Goal: Find specific page/section: Find specific page/section

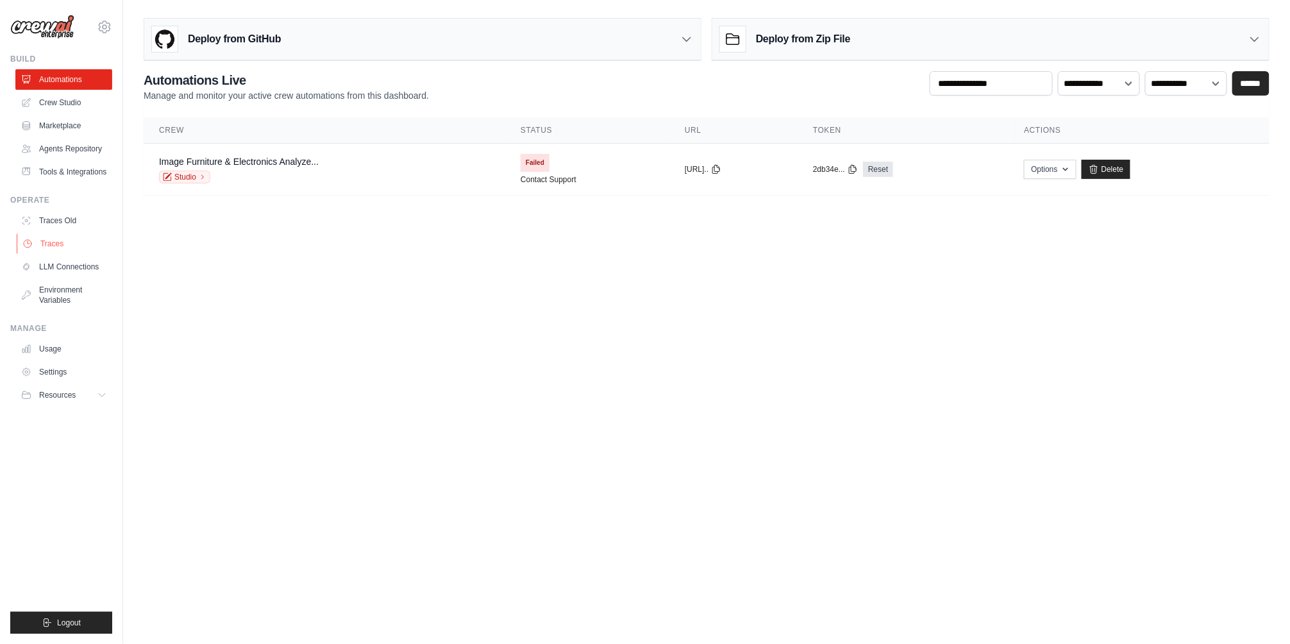
click at [66, 253] on link "Traces" at bounding box center [65, 243] width 97 height 21
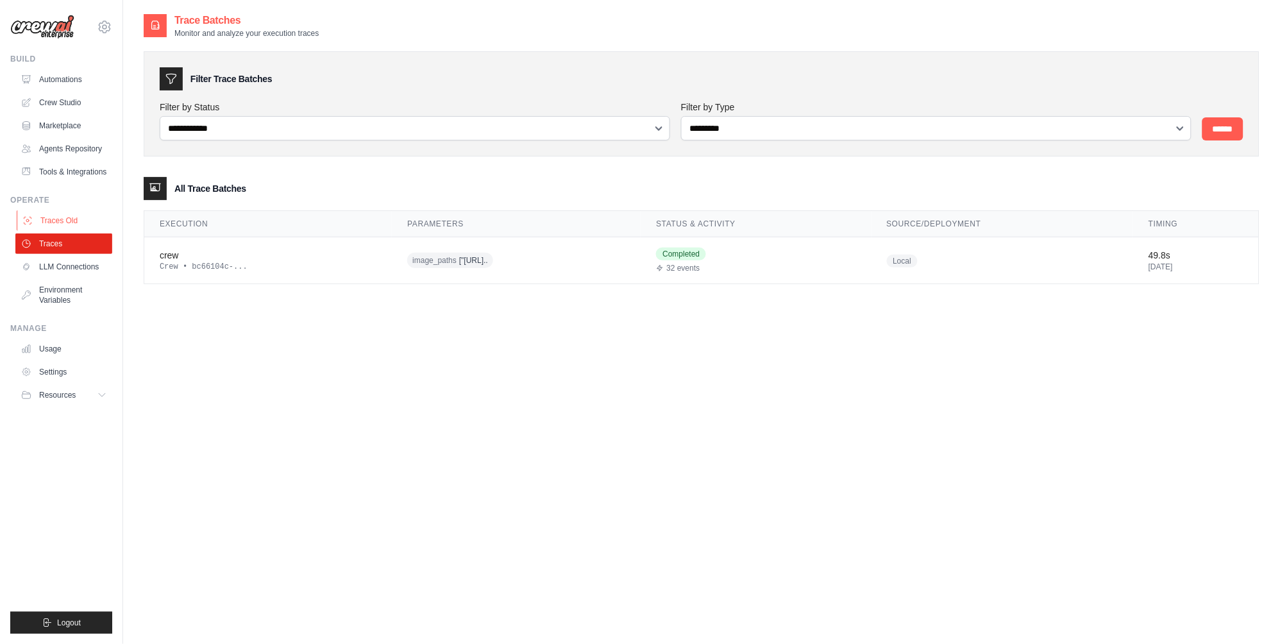
click at [47, 230] on link "Traces Old" at bounding box center [65, 220] width 97 height 21
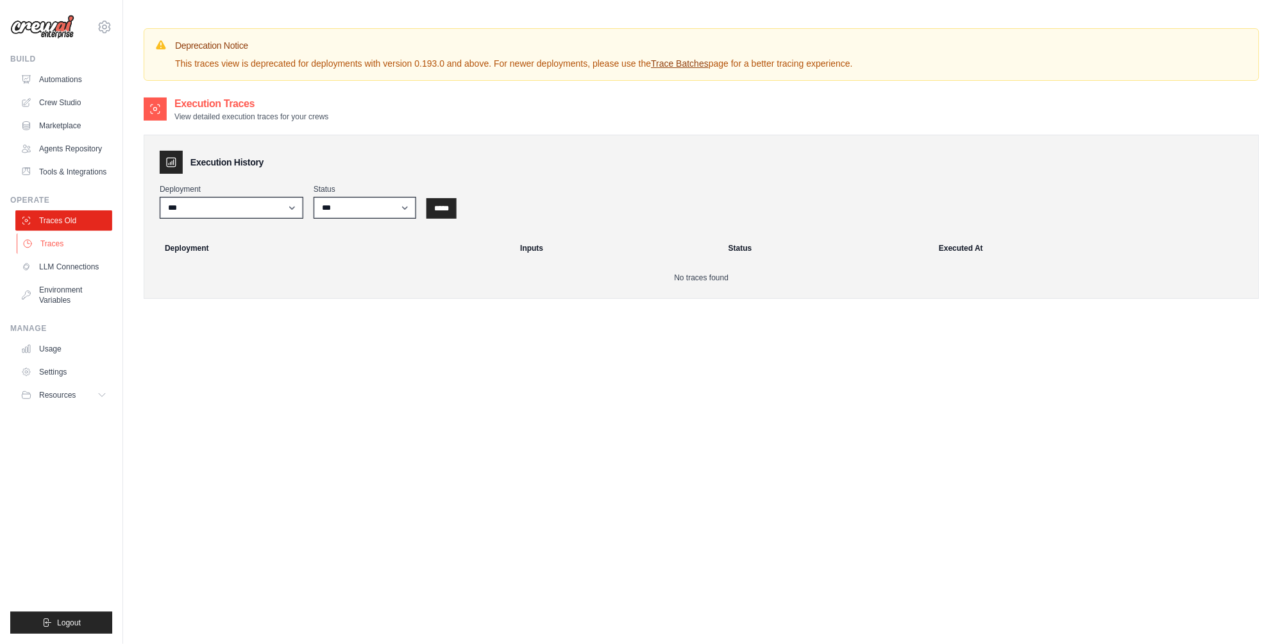
click at [65, 246] on link "Traces" at bounding box center [65, 243] width 97 height 21
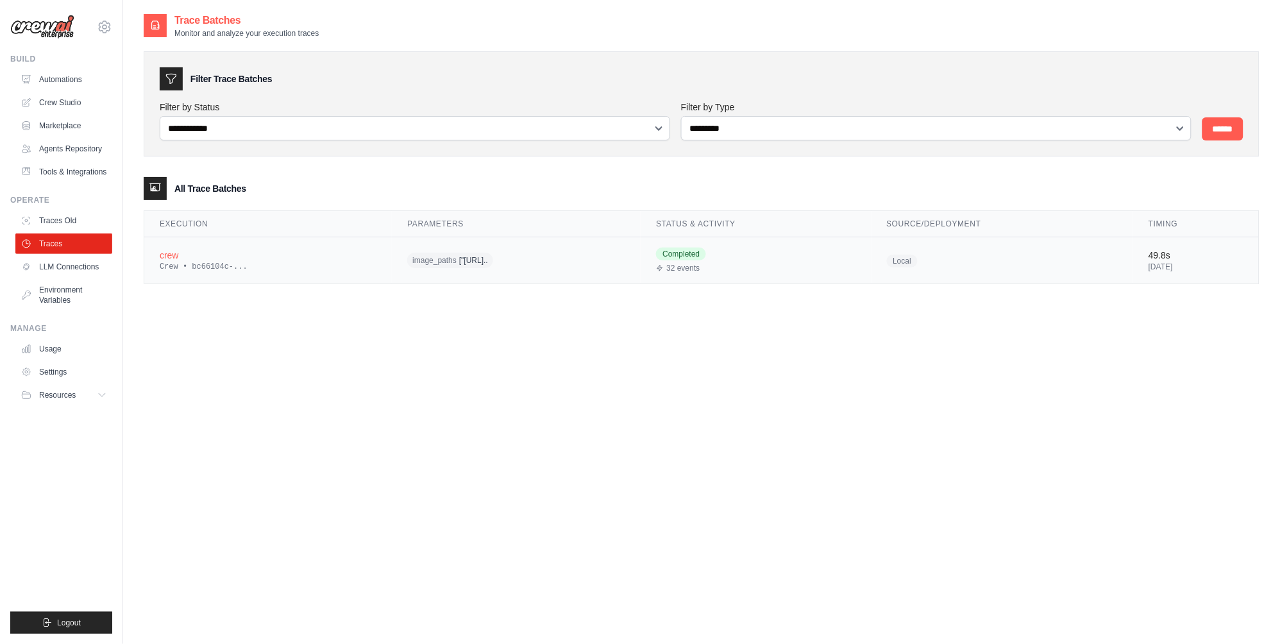
click at [568, 254] on div "image_paths ["https://img.ipro..." at bounding box center [516, 261] width 218 height 20
